Goal: Task Accomplishment & Management: Use online tool/utility

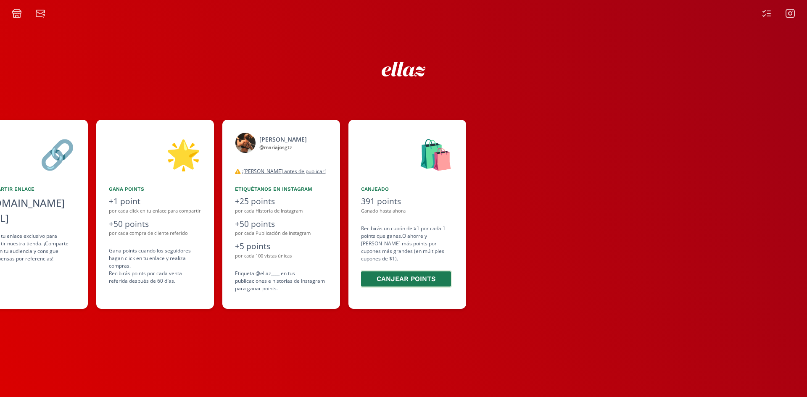
scroll to position [0, 513]
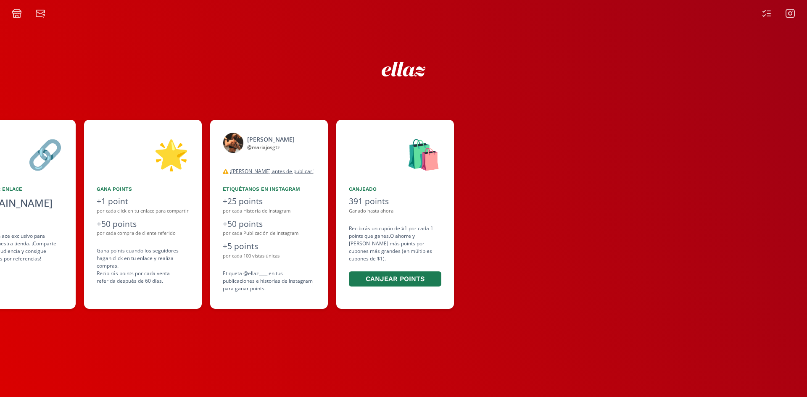
drag, startPoint x: 567, startPoint y: 283, endPoint x: 327, endPoint y: 336, distance: 245.7
click at [327, 333] on div "👋 [PERSON_NAME] ¡Bienvenido al ellaz Ambassador Program ⭐️⭐️! 🔗 Compartir Enlac…" at bounding box center [403, 208] width 807 height 379
drag, startPoint x: 327, startPoint y: 341, endPoint x: 328, endPoint y: 349, distance: 7.6
click at [327, 344] on div "👋 [PERSON_NAME] ¡Bienvenido al ellaz Ambassador Program ⭐️⭐️! 🔗 Compartir Enlac…" at bounding box center [403, 208] width 807 height 379
click at [763, 12] on icon at bounding box center [767, 13] width 10 height 10
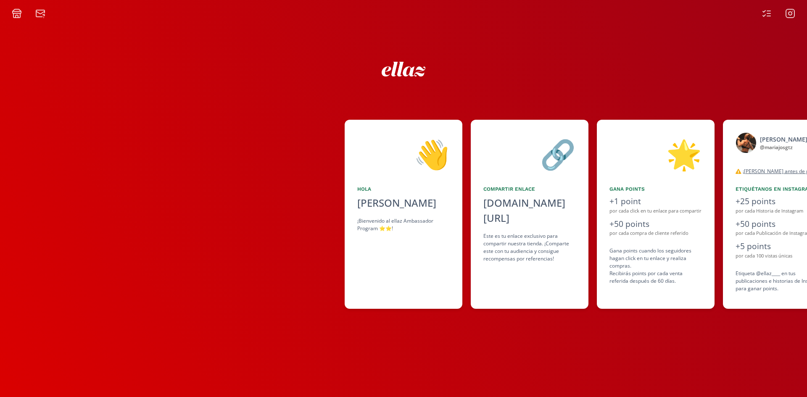
drag, startPoint x: 579, startPoint y: 281, endPoint x: 408, endPoint y: 276, distance: 171.2
click at [509, 276] on div "👋 [PERSON_NAME] ¡Bienvenido al ellaz Ambassador Program ⭐️⭐️! 🔗 Compartir Enlac…" at bounding box center [403, 215] width 807 height 198
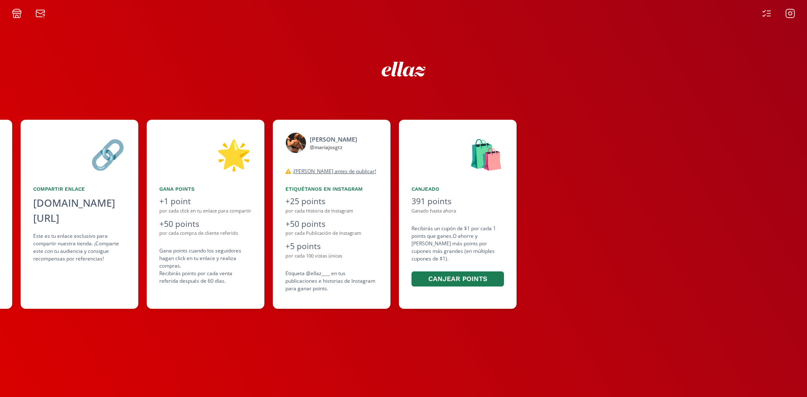
scroll to position [0, 455]
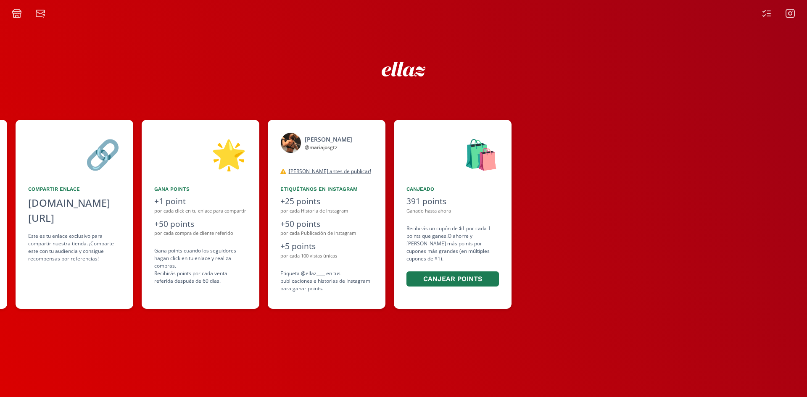
drag, startPoint x: 408, startPoint y: 276, endPoint x: 392, endPoint y: 275, distance: 16.0
click at [392, 275] on div "👋 [PERSON_NAME] ¡Bienvenido al ellaz Ambassador Program ⭐️⭐️! 🔗 Compartir Enlac…" at bounding box center [403, 215] width 807 height 198
click at [115, 249] on div "👋 [PERSON_NAME] ¡Bienvenido al ellaz Ambassador Program ⭐️⭐️! 🔗 Compartir Enlac…" at bounding box center [403, 215] width 807 height 198
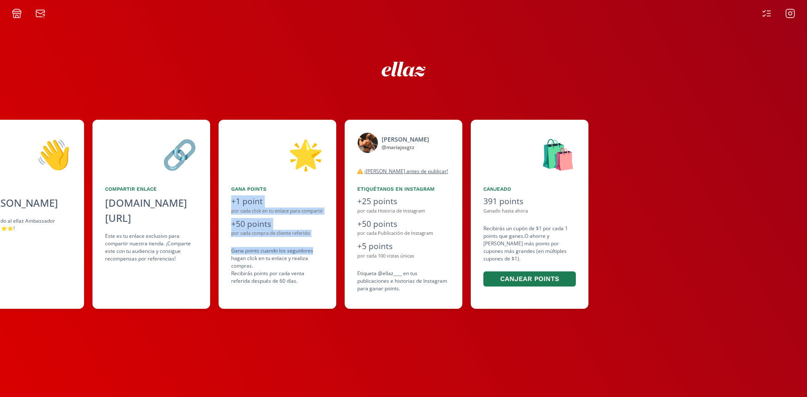
drag, startPoint x: 241, startPoint y: 246, endPoint x: 316, endPoint y: 248, distance: 74.9
click at [316, 248] on div "👋 [PERSON_NAME] ¡Bienvenido al ellaz Ambassador Program ⭐️⭐️! 🔗 Compartir Enlac…" at bounding box center [403, 215] width 807 height 198
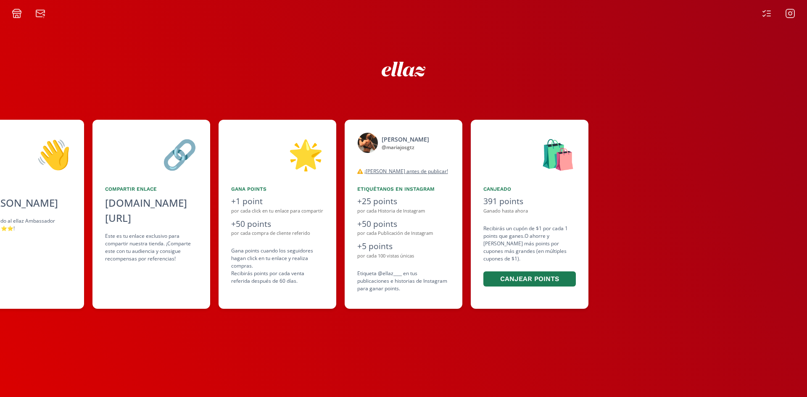
click at [221, 24] on div "👋 [PERSON_NAME] ¡Bienvenido al ellaz Ambassador Program ⭐️⭐️! 🔗 Compartir Enlac…" at bounding box center [403, 208] width 807 height 379
click at [127, 256] on div "👋 [PERSON_NAME] ¡Bienvenido al ellaz Ambassador Program ⭐️⭐️! 🔗 Compartir Enlac…" at bounding box center [403, 215] width 807 height 198
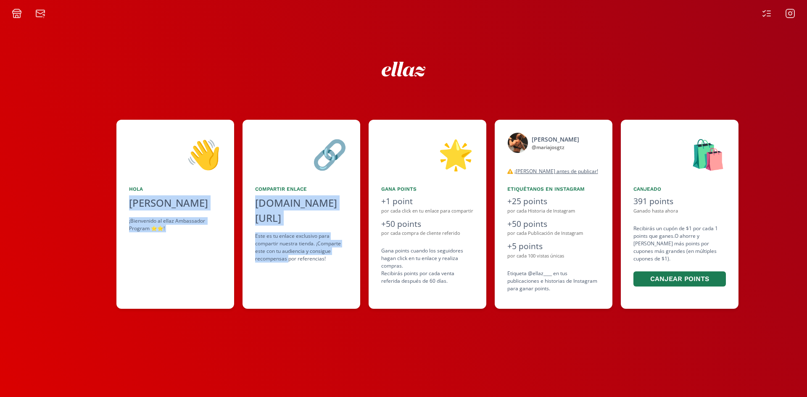
scroll to position [0, 390]
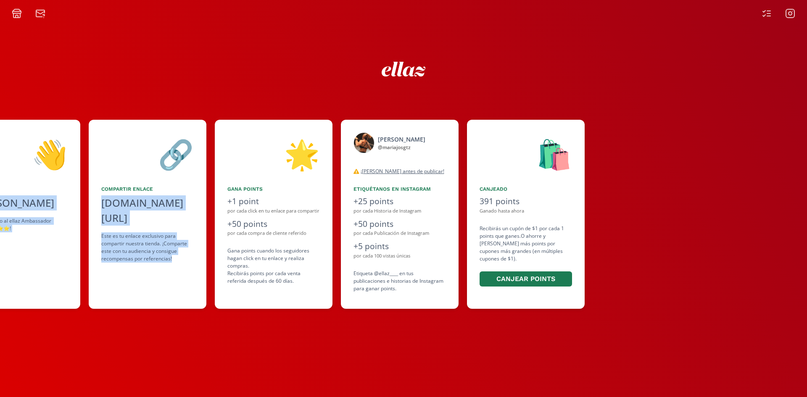
drag, startPoint x: 349, startPoint y: 254, endPoint x: 209, endPoint y: 257, distance: 139.6
click at [209, 257] on div "👋 [PERSON_NAME] ¡Bienvenido al ellaz Ambassador Program ⭐️⭐️! 🔗 Compartir Enlac…" at bounding box center [403, 215] width 807 height 198
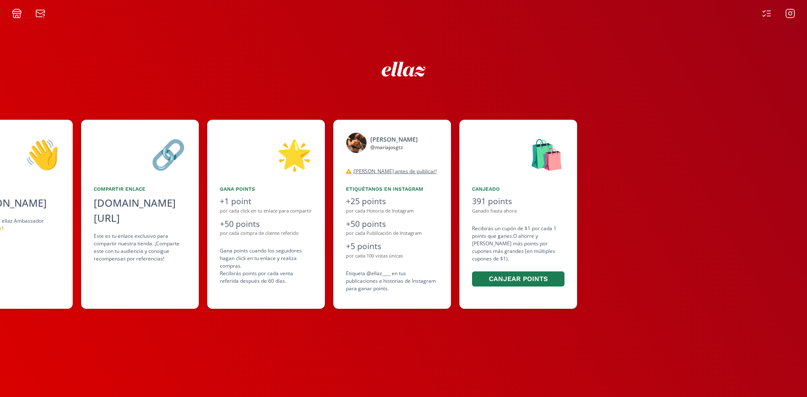
click at [257, 257] on div "Gana points cuando los seguidores hagan click en tu enlace y realiza compras . …" at bounding box center [266, 266] width 93 height 38
click at [14, 17] on icon at bounding box center [17, 13] width 10 height 10
click at [15, 13] on icon at bounding box center [17, 13] width 10 height 10
click at [770, 14] on icon at bounding box center [767, 13] width 10 height 10
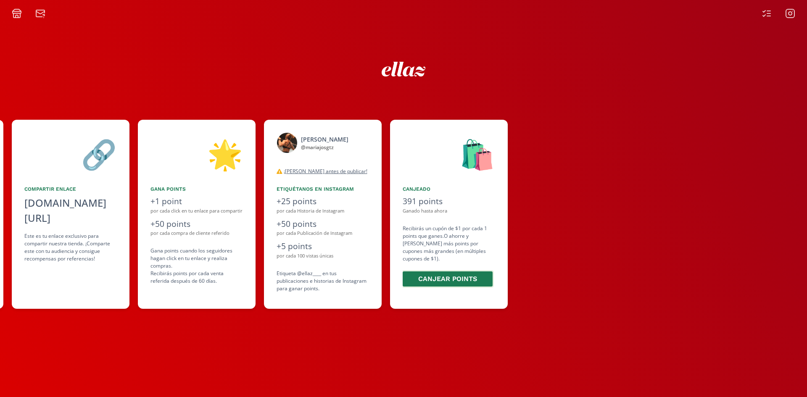
scroll to position [0, 501]
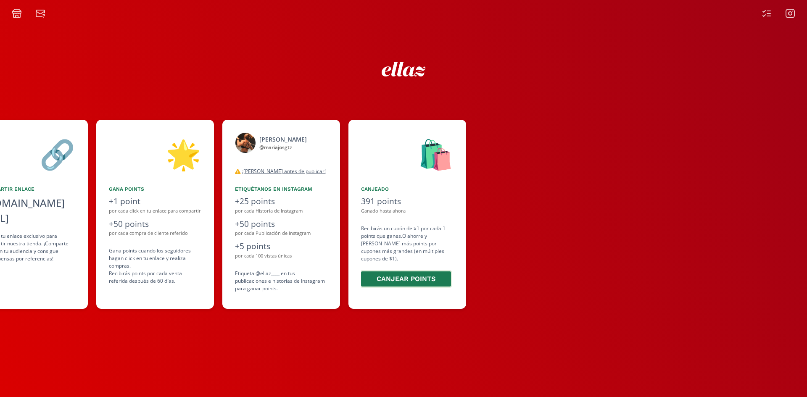
drag, startPoint x: 482, startPoint y: 277, endPoint x: 432, endPoint y: 276, distance: 49.6
click at [432, 276] on div "👋 [PERSON_NAME] ¡Bienvenido al ellaz Ambassador Program ⭐️⭐️! 🔗 Compartir Enlac…" at bounding box center [403, 215] width 807 height 198
drag, startPoint x: 432, startPoint y: 276, endPoint x: 423, endPoint y: 264, distance: 15.6
click at [423, 270] on button "Canjear points" at bounding box center [406, 279] width 93 height 18
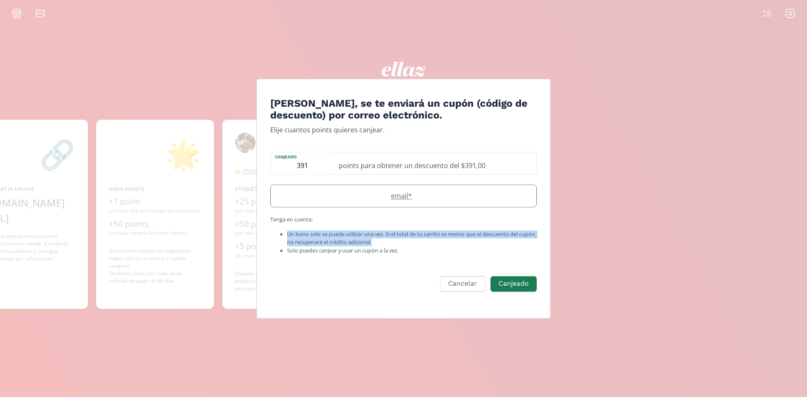
click at [421, 204] on form "[PERSON_NAME], se te enviará un cupón (código de descuento) por correo electrón…" at bounding box center [403, 205] width 267 height 214
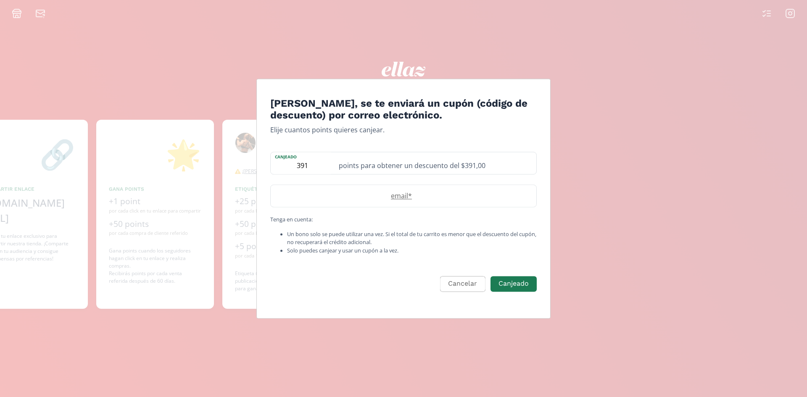
click at [191, 175] on div "[PERSON_NAME], se te enviará un cupón (código de descuento) por correo electrón…" at bounding box center [403, 198] width 807 height 397
